Goal: Task Accomplishment & Management: Manage account settings

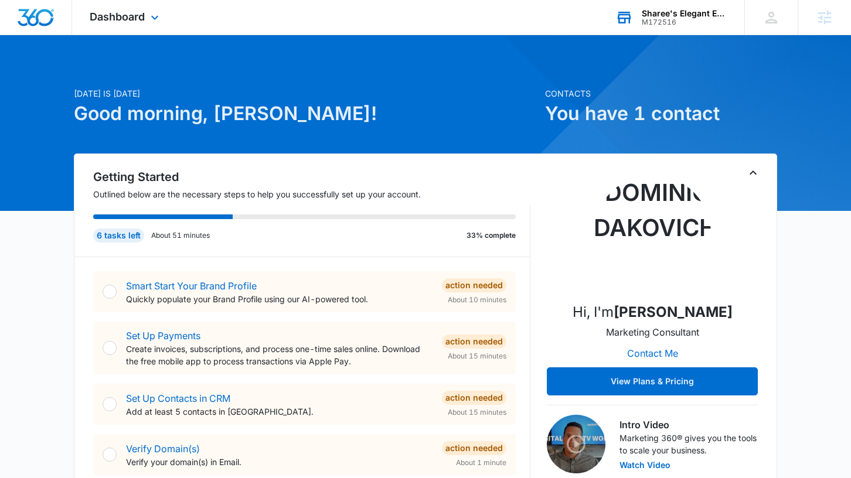
click at [671, 24] on div "M172516" at bounding box center [685, 22] width 86 height 8
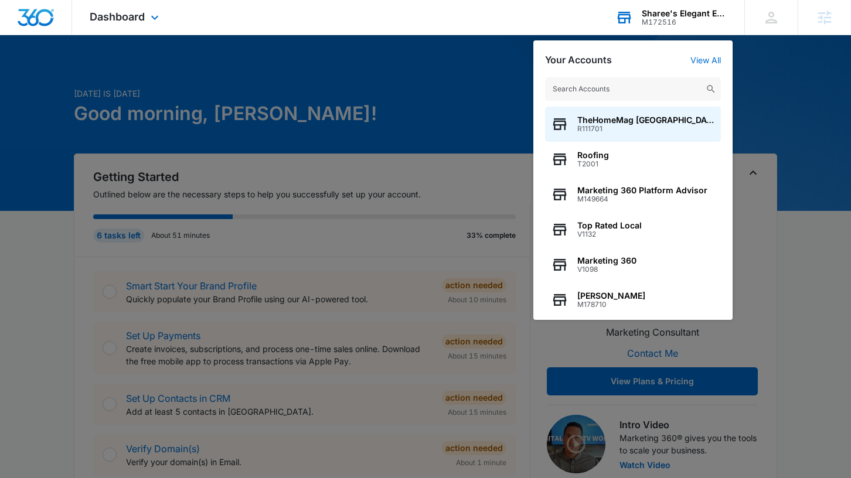
click at [651, 87] on input "text" at bounding box center [633, 88] width 176 height 23
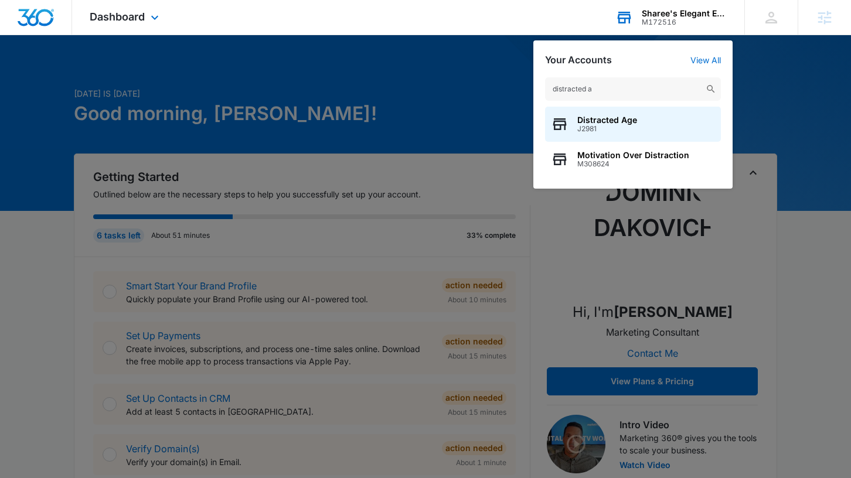
type input "distracted ag"
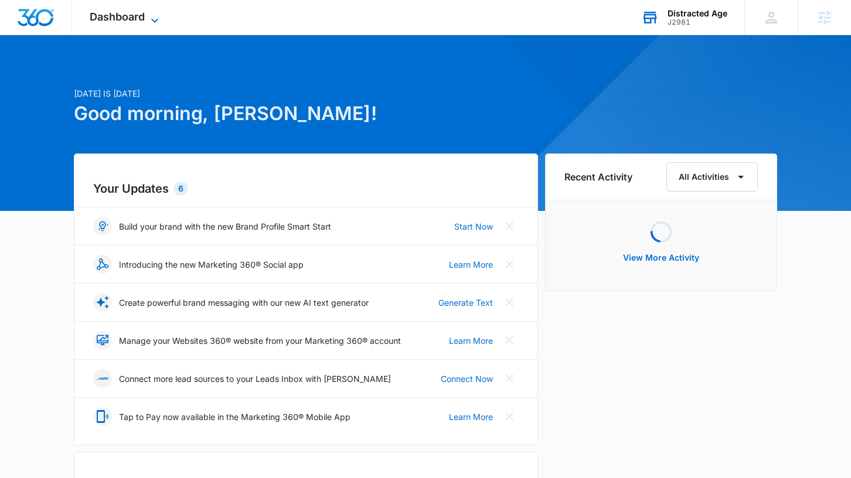
click at [137, 11] on span "Dashboard" at bounding box center [117, 17] width 55 height 12
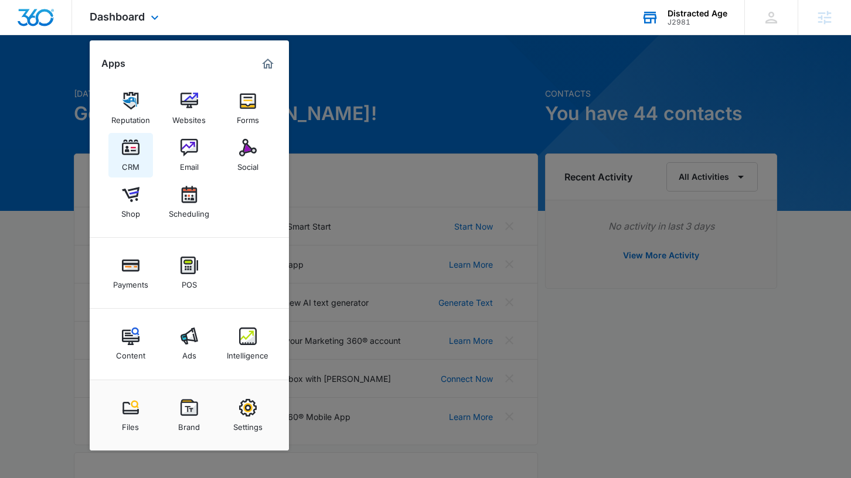
click at [125, 156] on img at bounding box center [131, 148] width 18 height 18
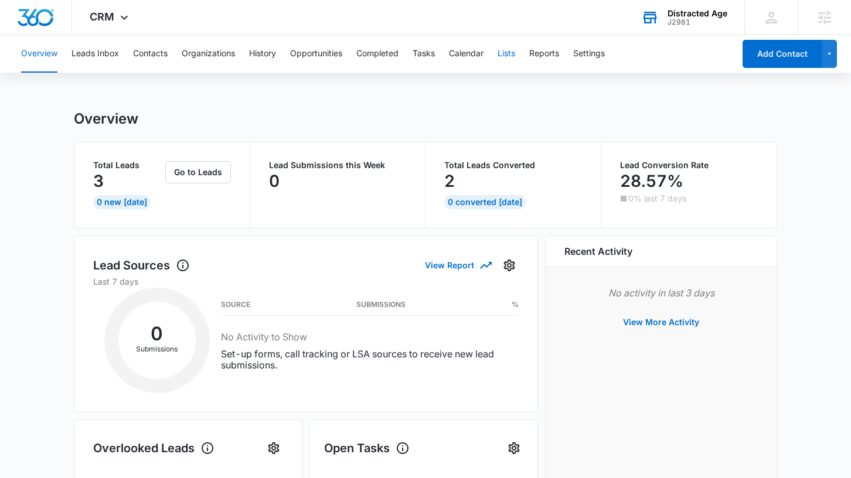
click at [500, 48] on button "Lists" at bounding box center [507, 54] width 18 height 38
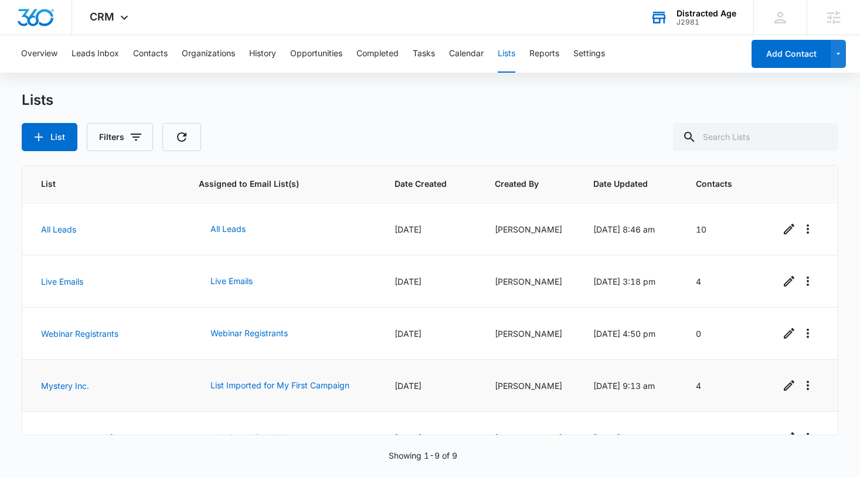
scroll to position [80, 0]
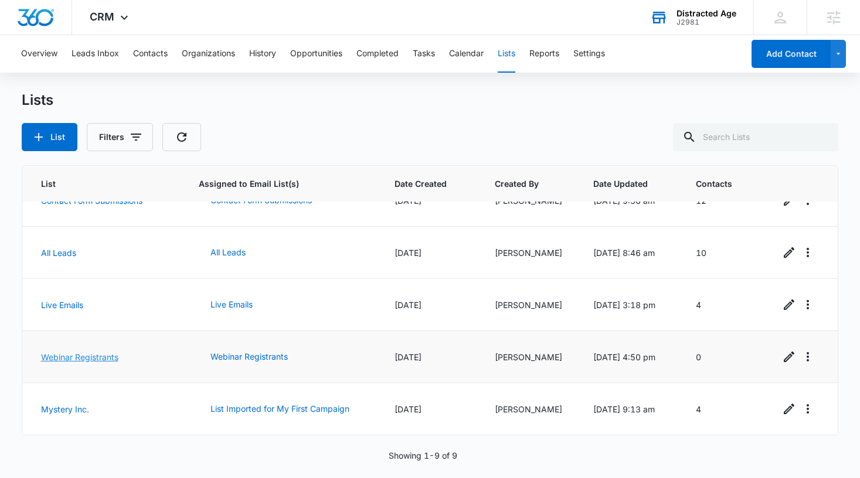
click at [69, 356] on link "Webinar Registrants" at bounding box center [79, 357] width 77 height 10
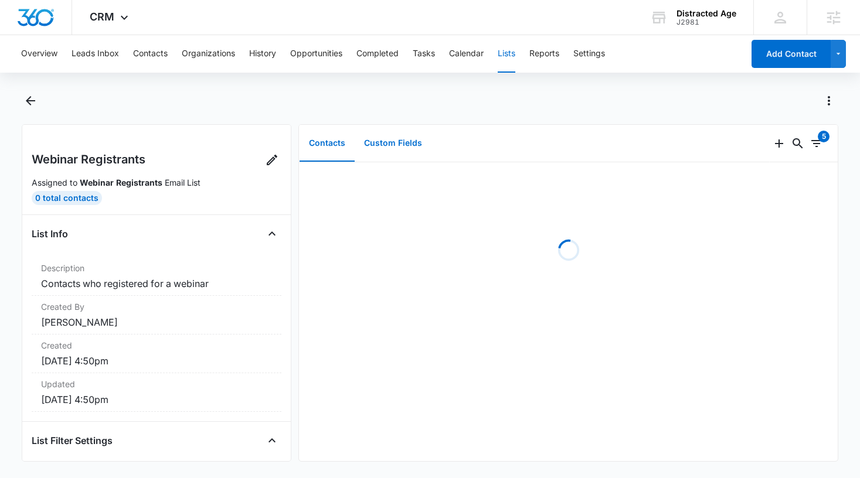
click at [414, 141] on button "Custom Fields" at bounding box center [393, 143] width 77 height 36
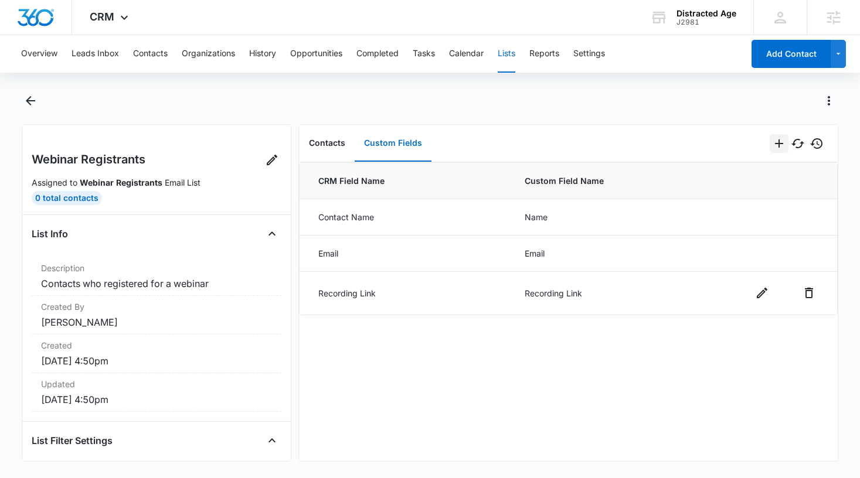
click at [772, 146] on icon "Add" at bounding box center [779, 144] width 14 height 14
click at [734, 193] on div "Add Multiple Fields" at bounding box center [723, 194] width 74 height 8
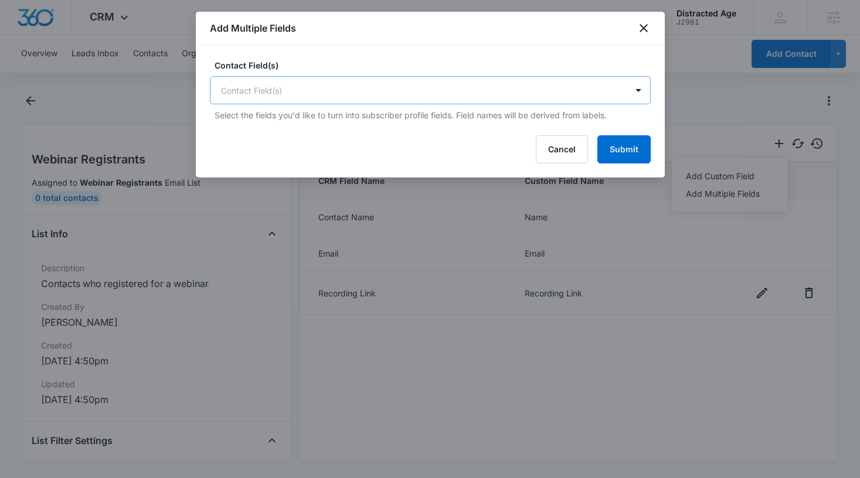
click at [400, 91] on body "CRM Apps Reputation Websites Forms CRM Email Social Shop Scheduling Payments PO…" at bounding box center [430, 239] width 860 height 478
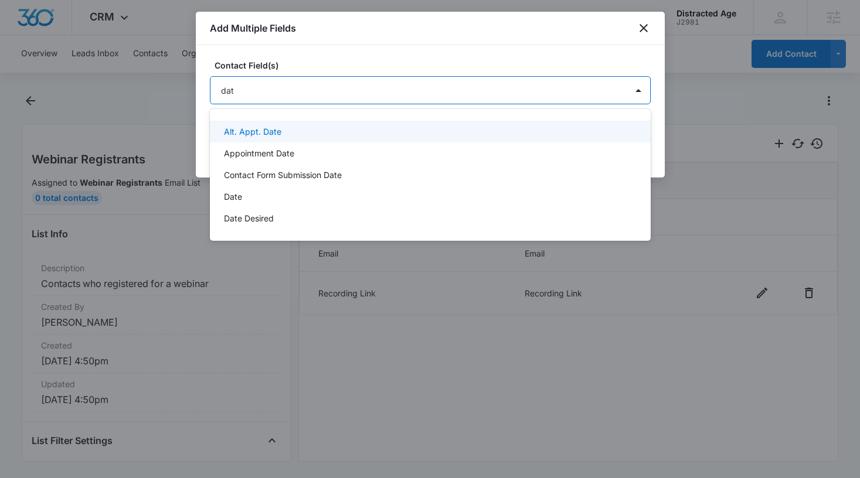
type input "date"
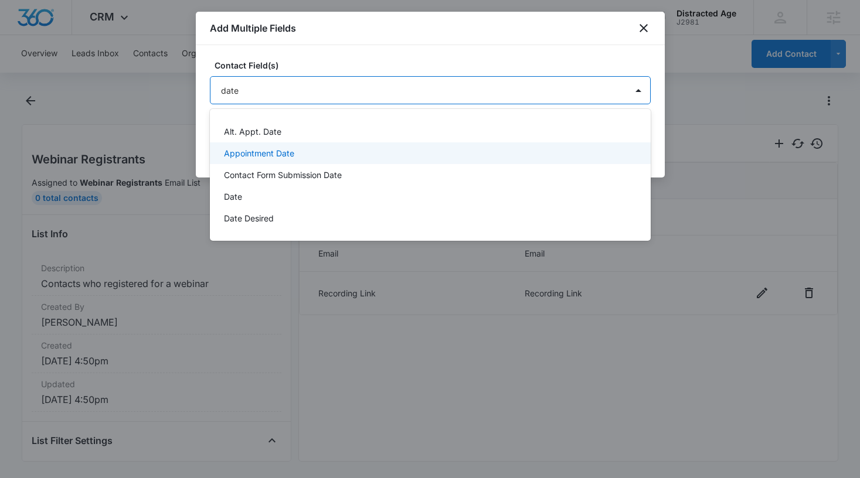
click at [276, 157] on p "Appointment Date" at bounding box center [259, 153] width 70 height 12
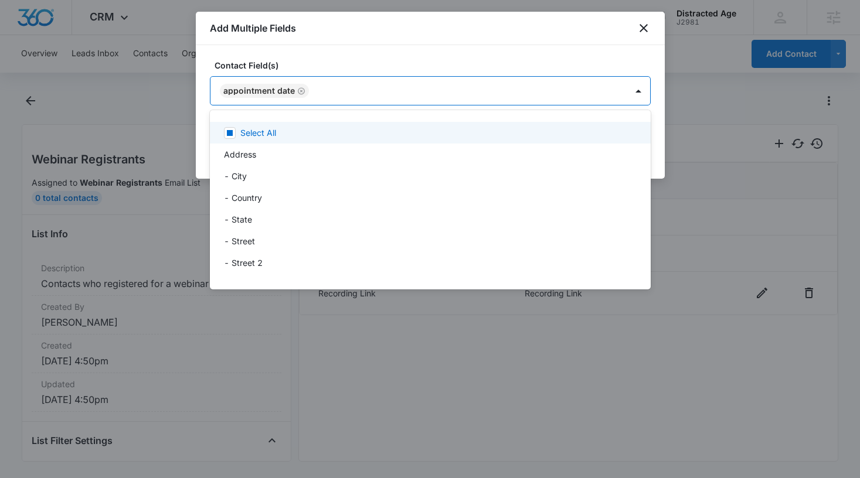
click at [393, 58] on div at bounding box center [430, 239] width 860 height 478
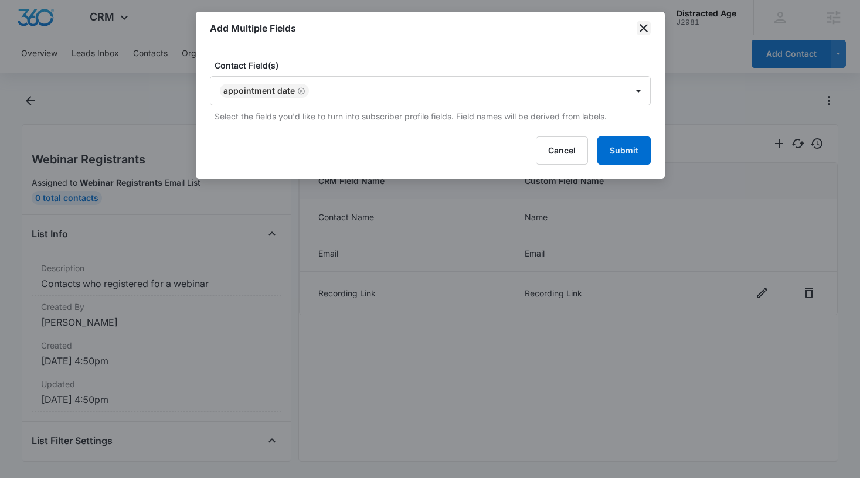
click at [647, 31] on icon "close" at bounding box center [644, 28] width 14 height 14
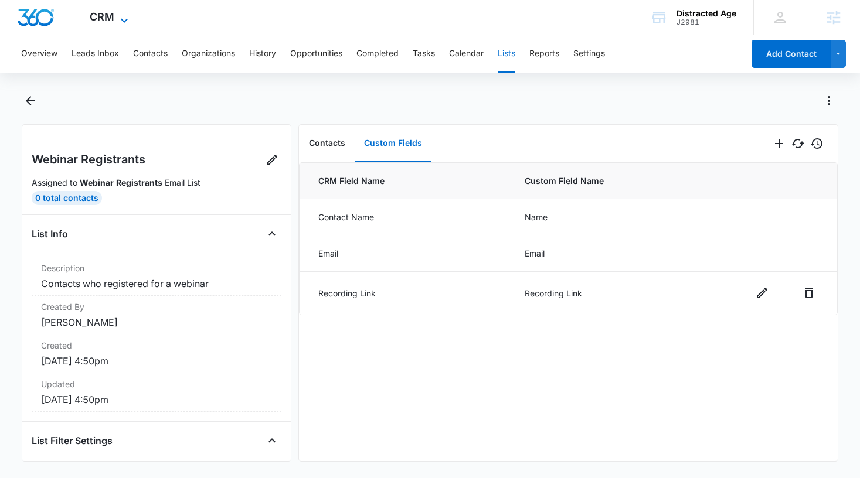
click at [117, 12] on div "CRM Apps Reputation Websites Forms CRM Email Social Shop Scheduling Payments PO…" at bounding box center [110, 17] width 77 height 35
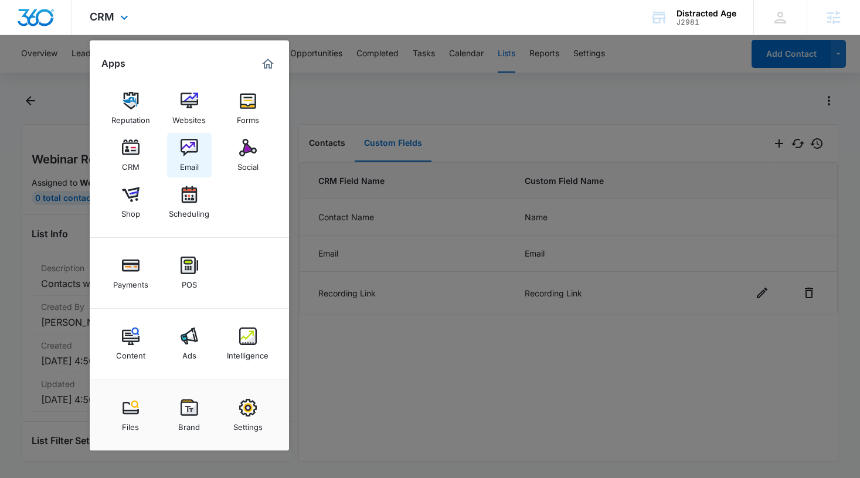
click at [185, 157] on img at bounding box center [190, 148] width 18 height 18
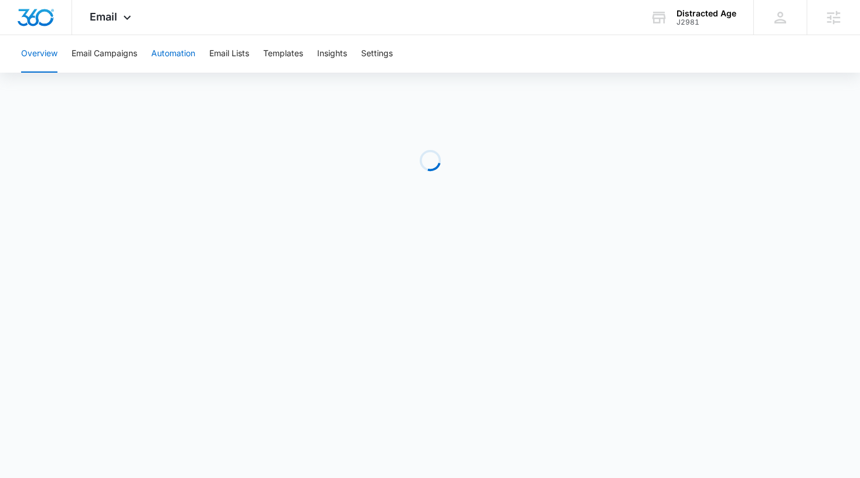
click at [172, 60] on button "Automation" at bounding box center [173, 54] width 44 height 38
click at [105, 19] on span "Email" at bounding box center [104, 17] width 28 height 12
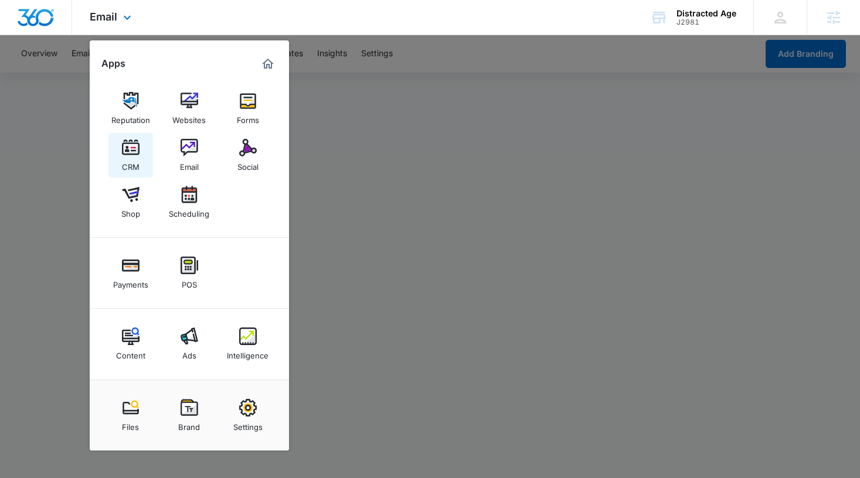
click at [136, 158] on div "CRM" at bounding box center [131, 164] width 18 height 15
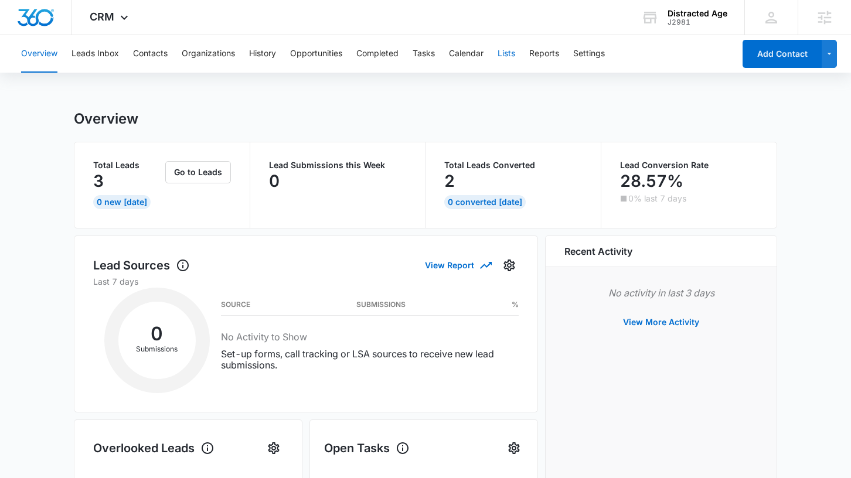
click at [505, 60] on button "Lists" at bounding box center [507, 54] width 18 height 38
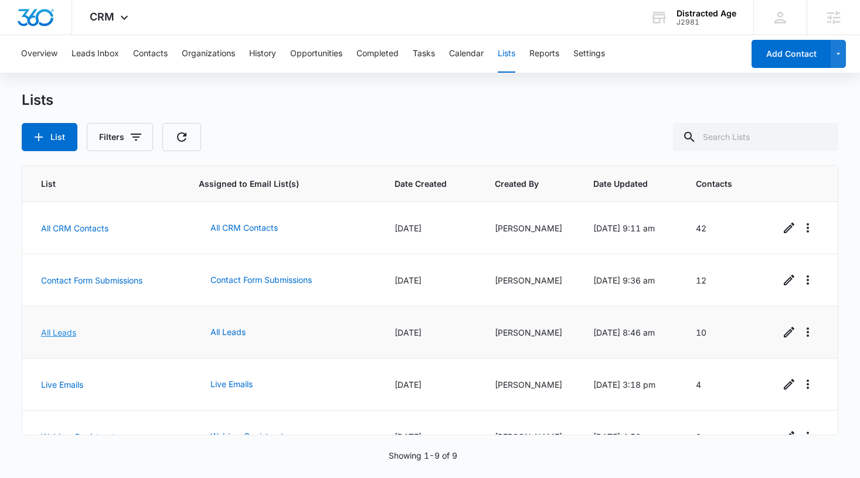
click at [69, 331] on link "All Leads" at bounding box center [58, 333] width 35 height 10
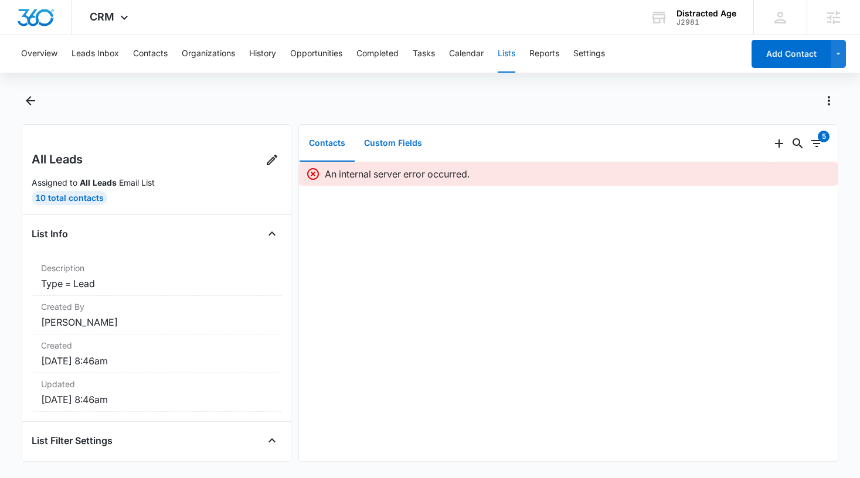
click at [402, 146] on button "Custom Fields" at bounding box center [393, 143] width 77 height 36
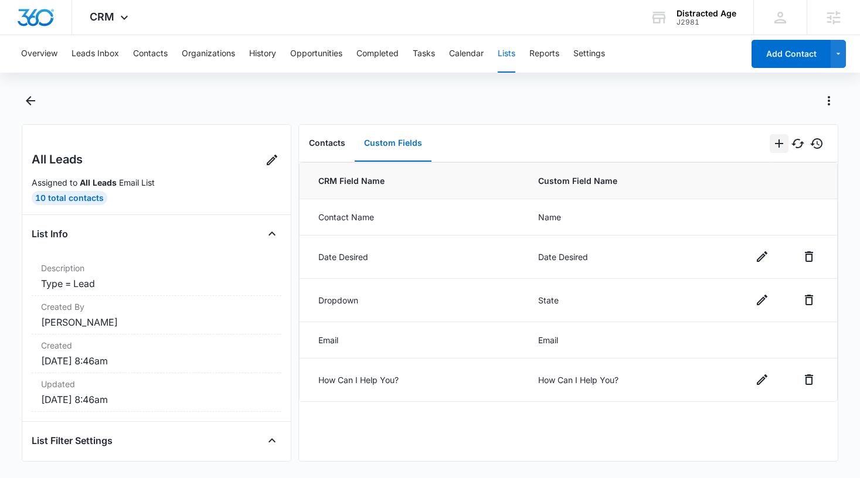
click at [772, 145] on icon "Add" at bounding box center [779, 144] width 14 height 14
click at [522, 101] on div at bounding box center [442, 100] width 791 height 19
click at [117, 20] on icon at bounding box center [124, 20] width 14 height 14
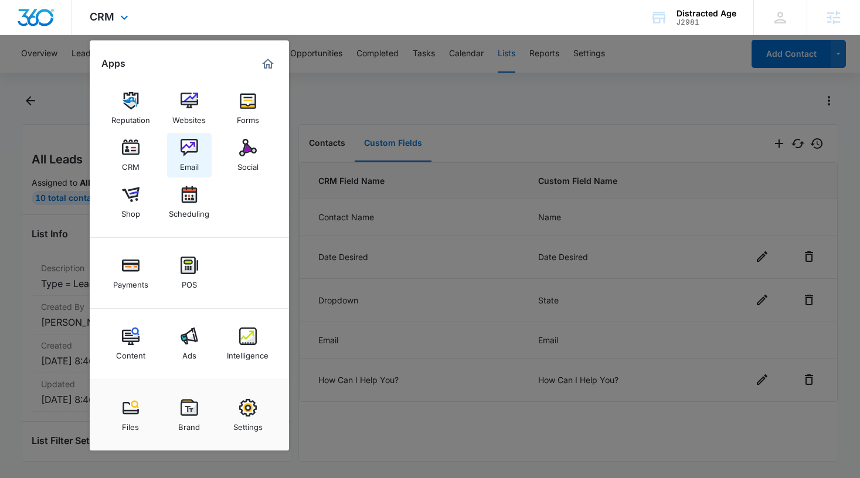
click at [179, 153] on link "Email" at bounding box center [189, 155] width 45 height 45
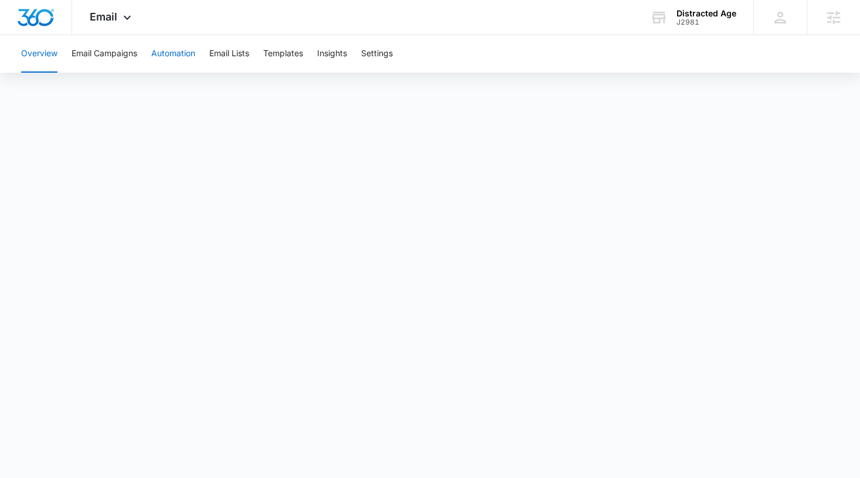
click at [166, 58] on button "Automation" at bounding box center [173, 54] width 44 height 38
click at [714, 13] on div "Distracted Age" at bounding box center [706, 13] width 60 height 9
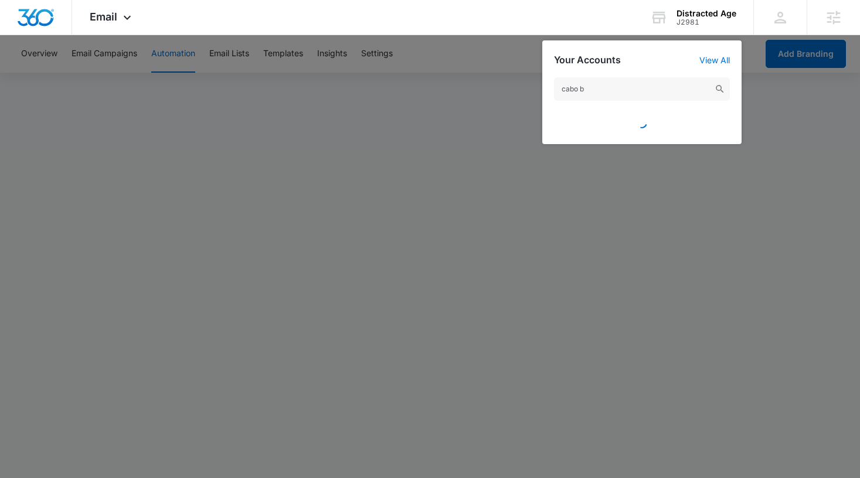
type input "cabo bo"
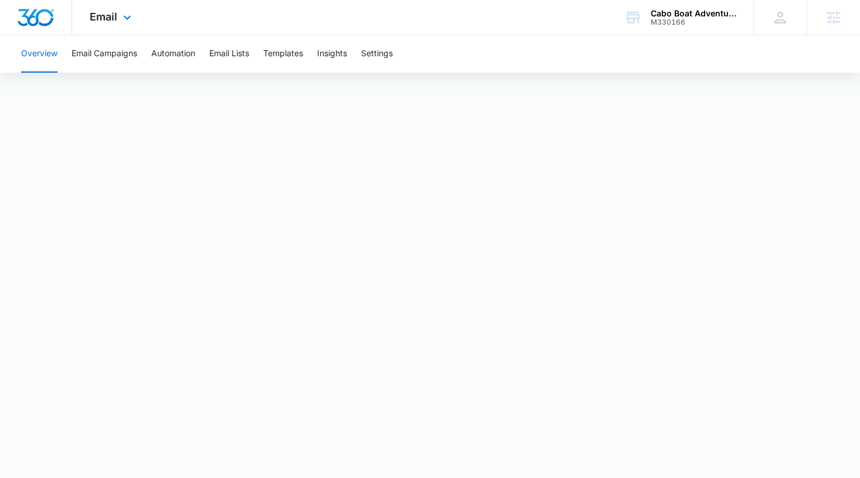
click at [108, 24] on div "Email Apps Reputation Forms CRM Email Social Payments POS Content Ads Intellige…" at bounding box center [112, 17] width 80 height 35
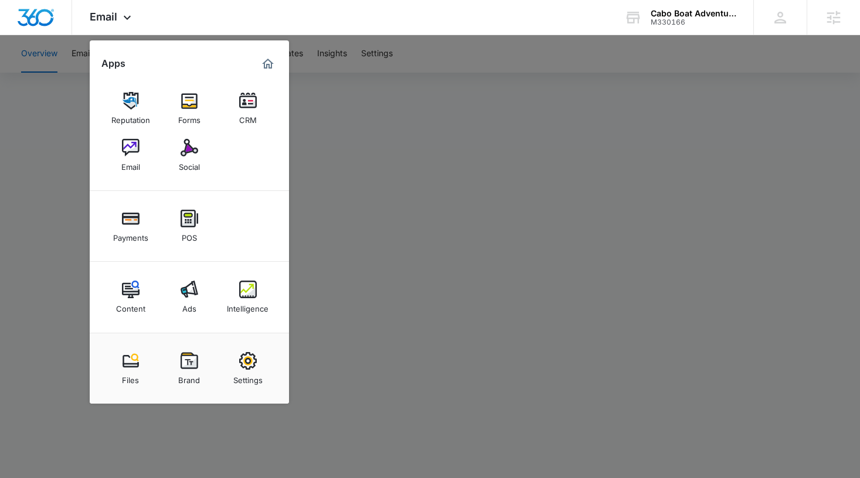
click at [81, 54] on div at bounding box center [430, 239] width 860 height 478
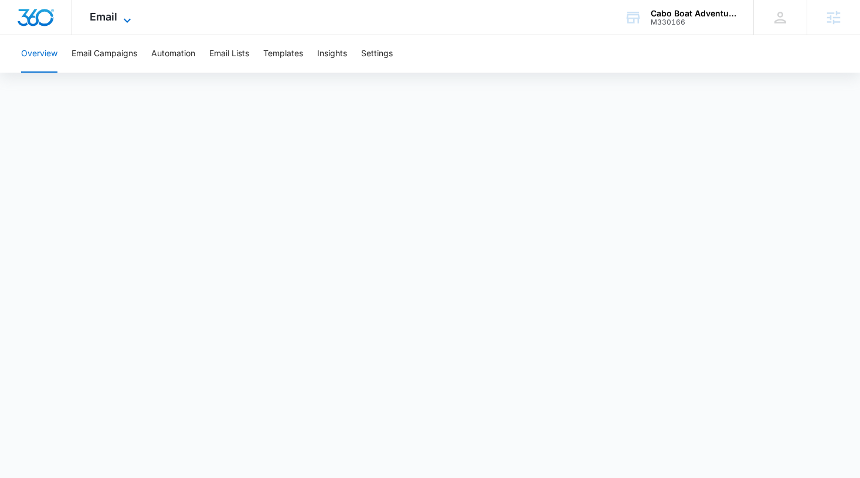
click at [104, 17] on span "Email" at bounding box center [104, 17] width 28 height 12
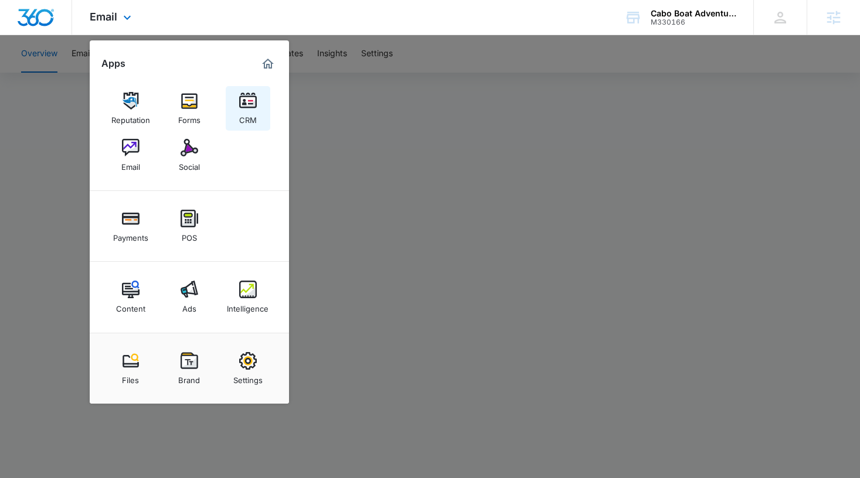
click at [244, 109] on img at bounding box center [248, 101] width 18 height 18
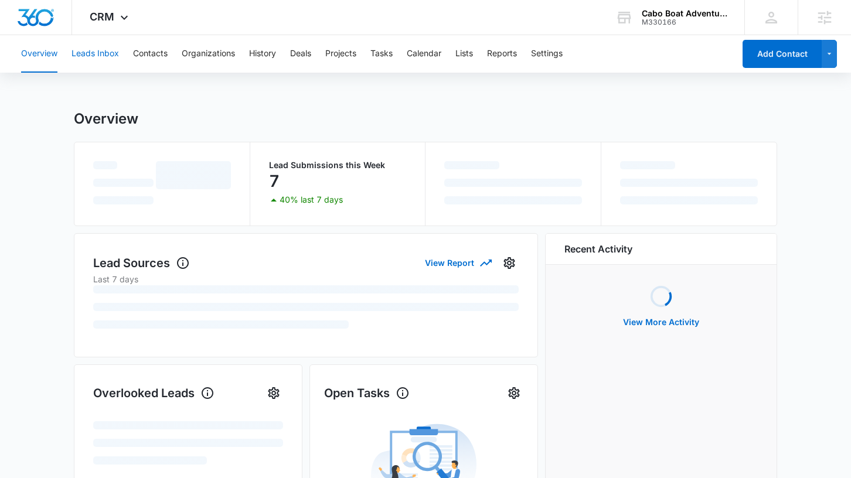
click at [106, 56] on button "Leads Inbox" at bounding box center [95, 54] width 47 height 38
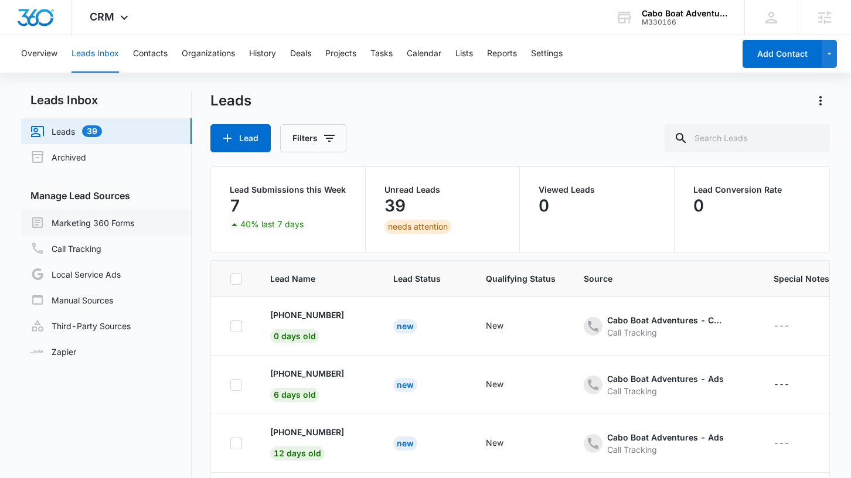
click at [101, 222] on link "Marketing 360 Forms" at bounding box center [82, 223] width 104 height 14
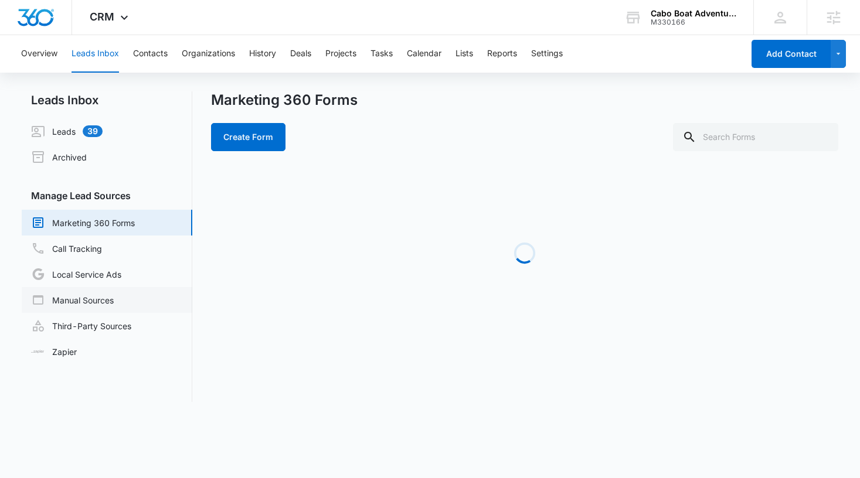
click at [90, 304] on link "Manual Sources" at bounding box center [72, 300] width 83 height 14
